Goal: Information Seeking & Learning: Learn about a topic

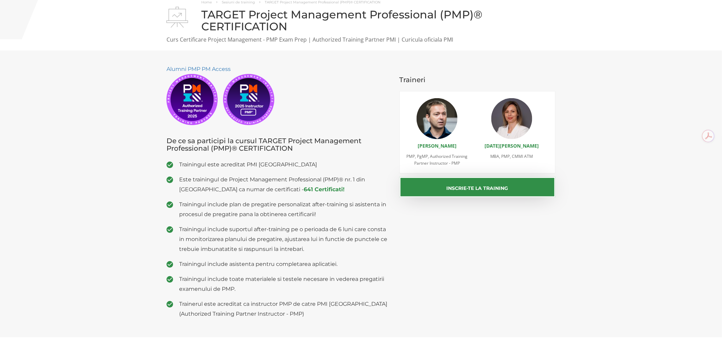
scroll to position [38, 0]
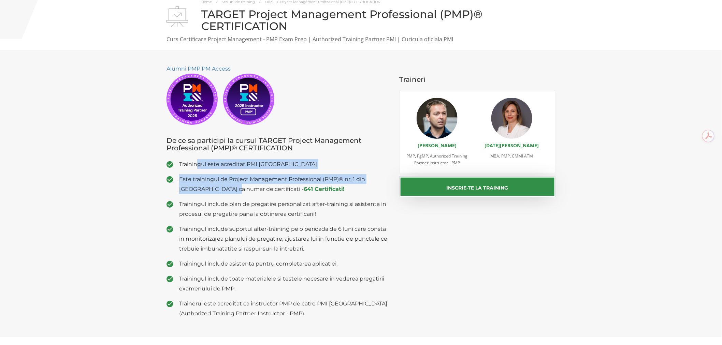
drag, startPoint x: 198, startPoint y: 165, endPoint x: 240, endPoint y: 190, distance: 48.2
click at [240, 190] on ul "Trainingul este acreditat PMI USA Este trainingul de Project Management Profess…" at bounding box center [278, 238] width 223 height 159
click at [240, 190] on span "Este trainingul de Project Management Professional (PMP)® nr. 1 din [GEOGRAPHIC…" at bounding box center [284, 184] width 210 height 20
drag, startPoint x: 180, startPoint y: 165, endPoint x: 239, endPoint y: 192, distance: 65.1
click at [239, 192] on ul "Trainingul este acreditat PMI USA Este trainingul de Project Management Profess…" at bounding box center [278, 238] width 223 height 159
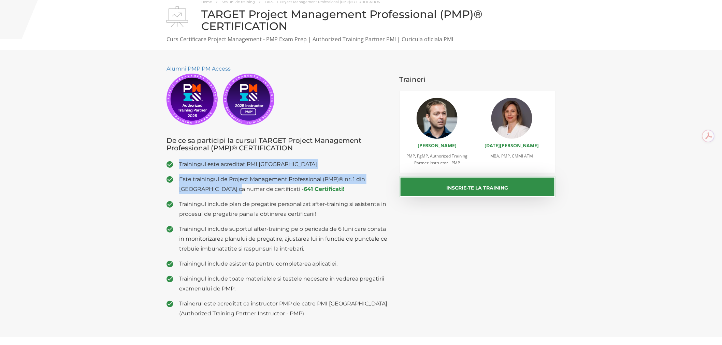
click at [239, 192] on span "Este trainingul de Project Management Professional (PMP)® nr. 1 din [GEOGRAPHIC…" at bounding box center [284, 184] width 210 height 20
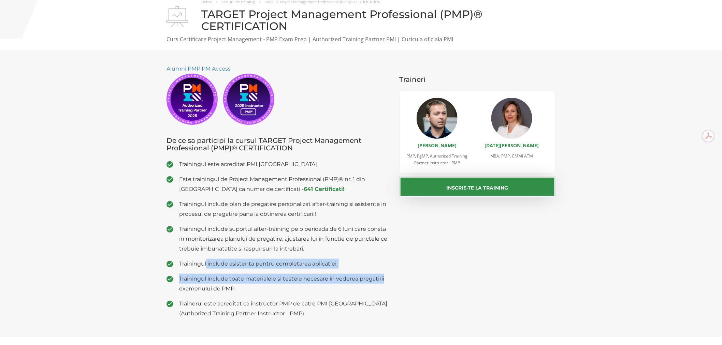
drag, startPoint x: 322, startPoint y: 261, endPoint x: 387, endPoint y: 270, distance: 66.2
click at [387, 270] on ul "Trainingul este acreditat PMI USA Este trainingul de Project Management Profess…" at bounding box center [278, 238] width 223 height 159
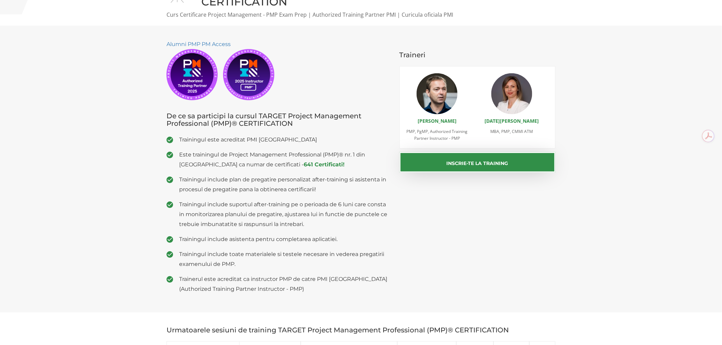
scroll to position [76, 0]
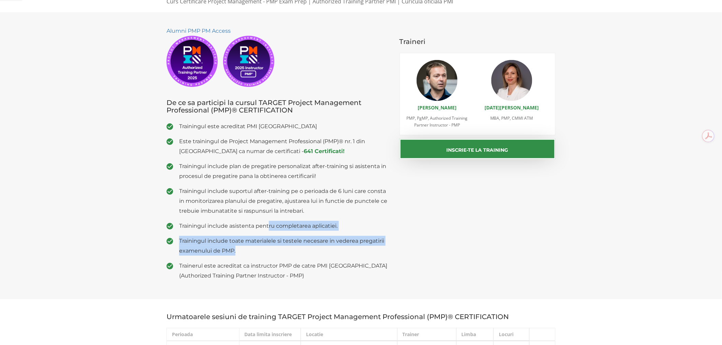
drag, startPoint x: 268, startPoint y: 226, endPoint x: 300, endPoint y: 254, distance: 41.9
click at [300, 254] on ul "Trainingul este acreditat PMI USA Este trainingul de Project Management Profess…" at bounding box center [278, 201] width 223 height 159
click at [300, 254] on span "Trainingul include toate materialele si testele necesare in vederea pregatirii …" at bounding box center [284, 246] width 210 height 20
drag, startPoint x: 228, startPoint y: 240, endPoint x: 250, endPoint y: 254, distance: 26.2
click at [250, 254] on ul "Trainingul este acreditat PMI USA Este trainingul de Project Management Profess…" at bounding box center [278, 201] width 223 height 159
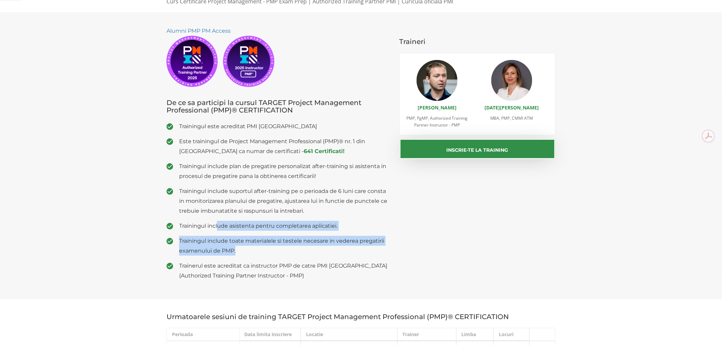
click at [250, 254] on span "Trainingul include toate materialele si testele necesare in vederea pregatirii …" at bounding box center [284, 246] width 210 height 20
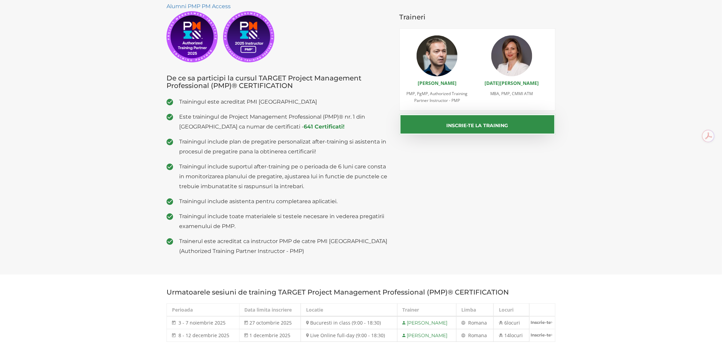
scroll to position [114, 0]
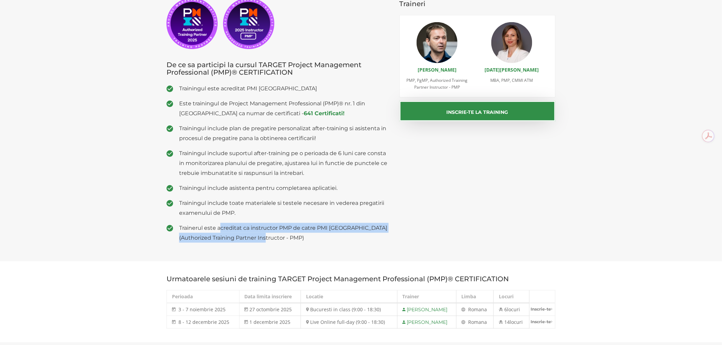
drag, startPoint x: 221, startPoint y: 225, endPoint x: 292, endPoint y: 240, distance: 73.0
click at [292, 240] on span "Trainerul este acreditat ca instructor PMP de catre PMI [GEOGRAPHIC_DATA] (Auth…" at bounding box center [284, 233] width 210 height 20
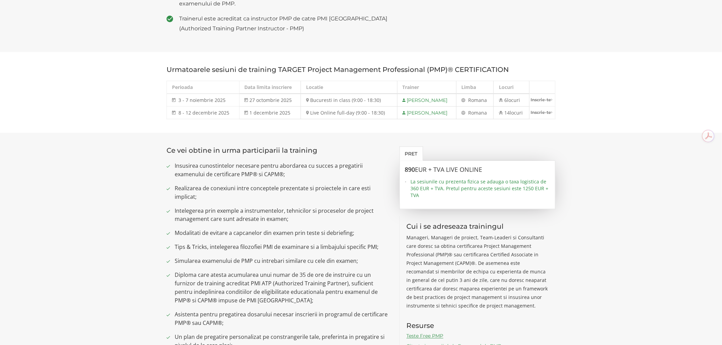
scroll to position [341, 0]
